Goal: Task Accomplishment & Management: Use online tool/utility

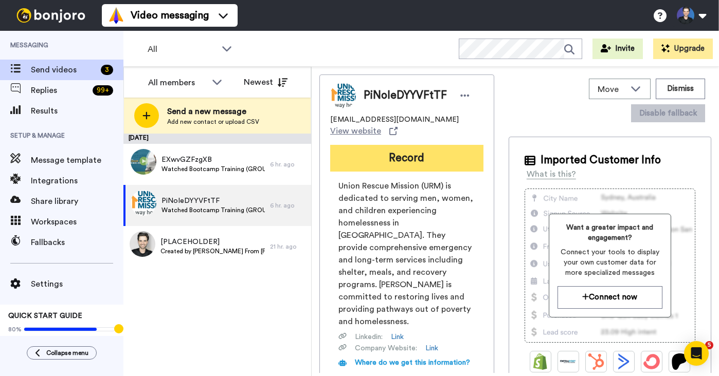
click at [392, 154] on button "Record" at bounding box center [406, 158] width 153 height 27
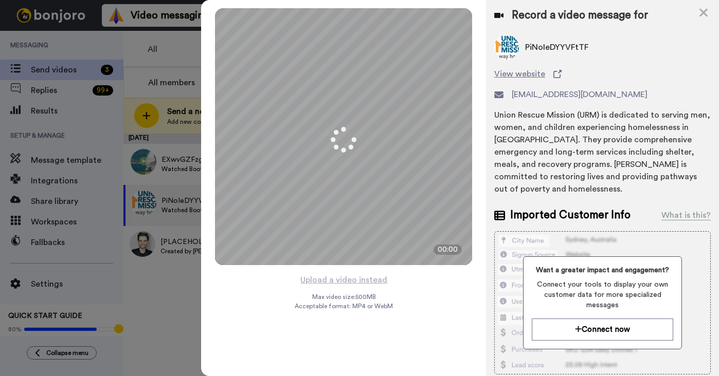
click at [434, 303] on div "Mirrored Redo 3 00:00 Upload a video instead Max video size: 500 MB Acceptable …" at bounding box center [343, 188] width 285 height 376
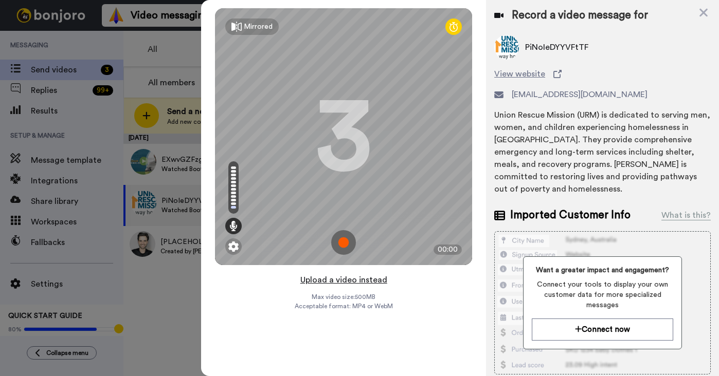
click at [351, 282] on button "Upload a video instead" at bounding box center [343, 280] width 93 height 13
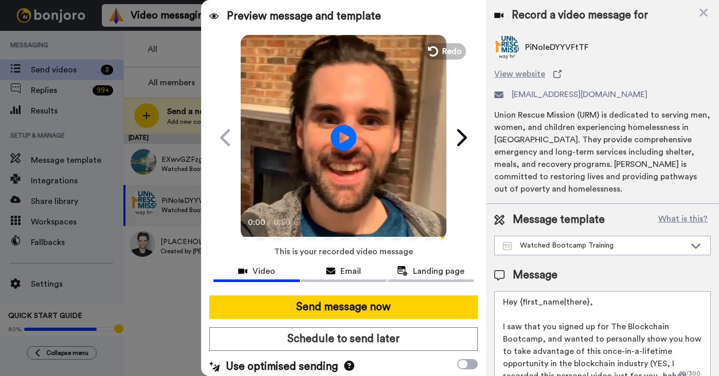
click at [385, 192] on video at bounding box center [344, 136] width 206 height 206
drag, startPoint x: 370, startPoint y: 307, endPoint x: 373, endPoint y: 289, distance: 18.8
click at [370, 307] on button "Send message now" at bounding box center [343, 308] width 268 height 24
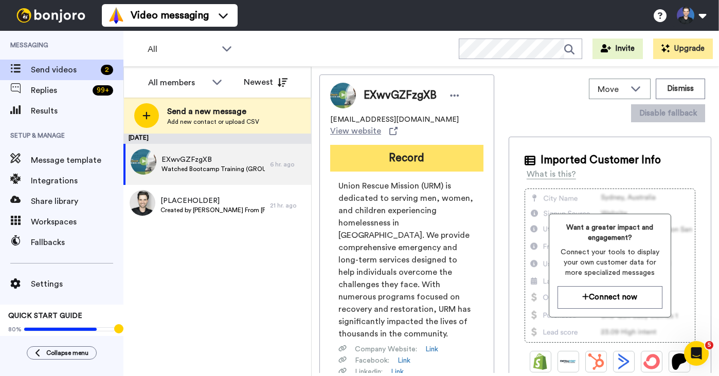
click at [387, 145] on button "Record" at bounding box center [406, 158] width 153 height 27
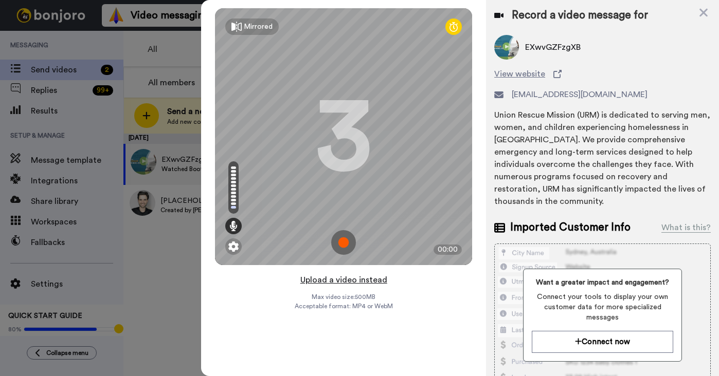
click at [366, 280] on button "Upload a video instead" at bounding box center [343, 280] width 93 height 13
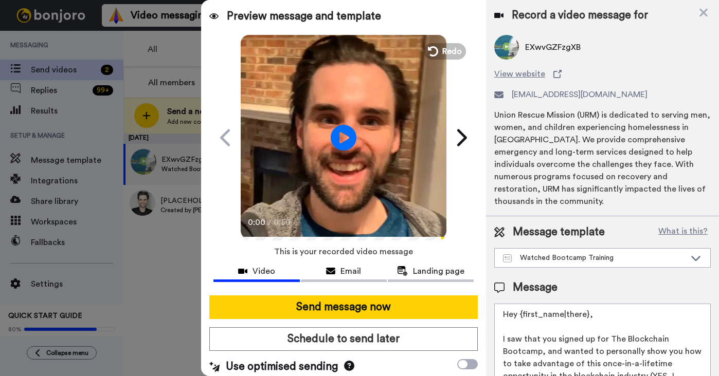
click at [384, 185] on video at bounding box center [344, 136] width 206 height 206
click at [377, 197] on video at bounding box center [344, 136] width 206 height 206
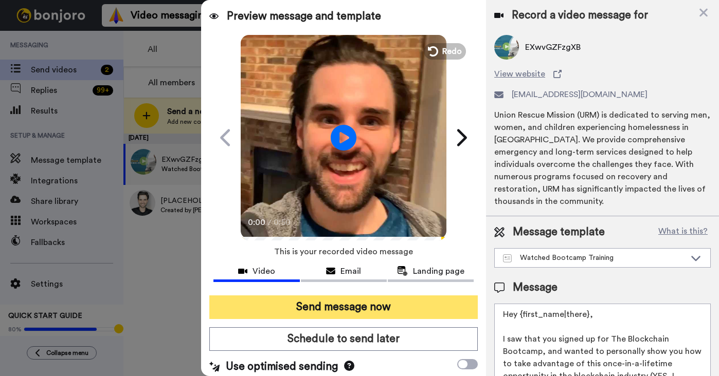
click at [384, 307] on button "Send message now" at bounding box center [343, 308] width 268 height 24
